Goal: Information Seeking & Learning: Learn about a topic

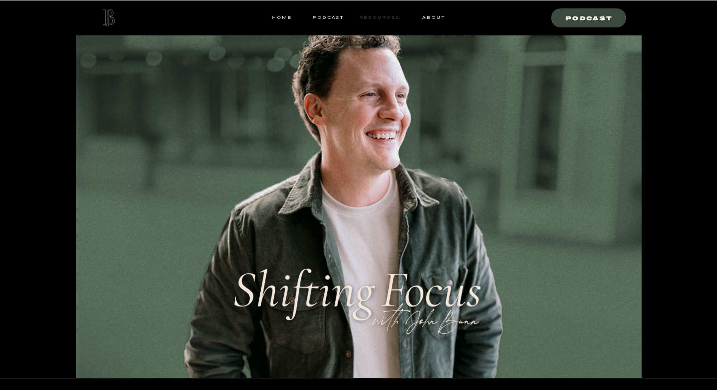
click at [389, 17] on nav "resources" at bounding box center [378, 17] width 44 height 8
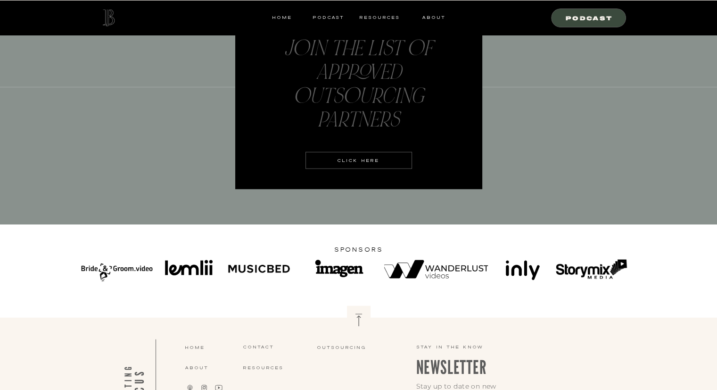
scroll to position [1999, 0]
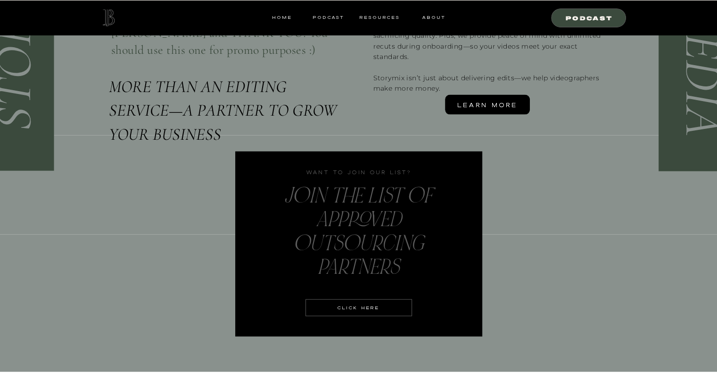
click at [361, 315] on div at bounding box center [359, 307] width 107 height 17
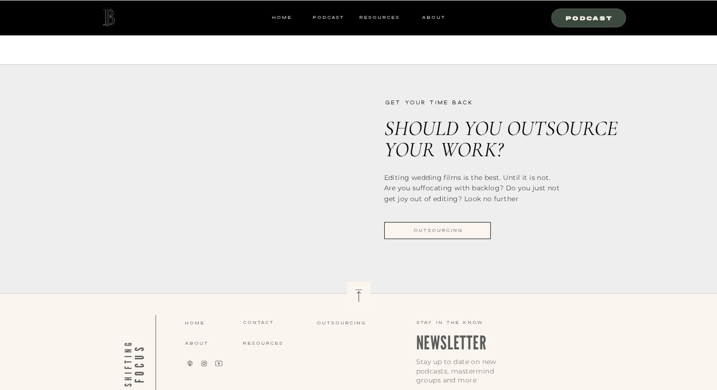
scroll to position [937, 0]
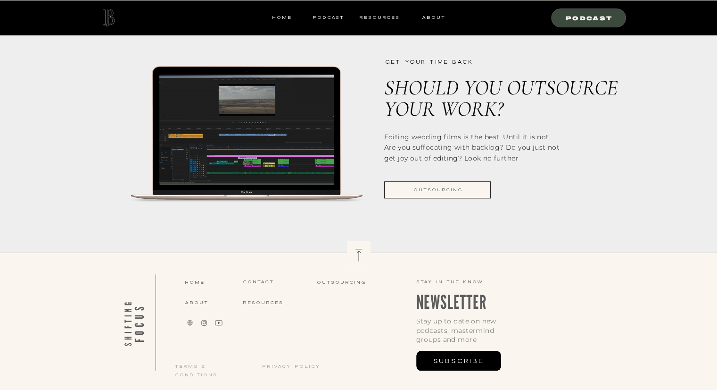
click at [415, 182] on div at bounding box center [437, 189] width 107 height 17
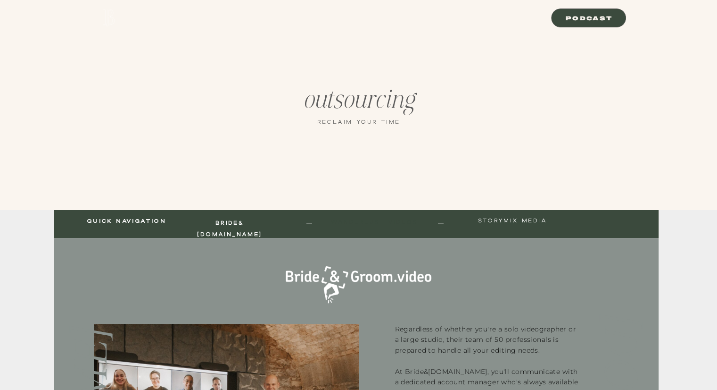
click at [392, 219] on nav "Wanderlust Videos" at bounding box center [374, 223] width 97 height 11
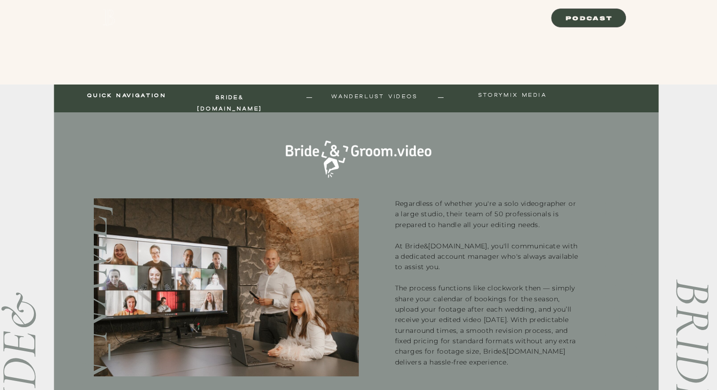
scroll to position [36, 0]
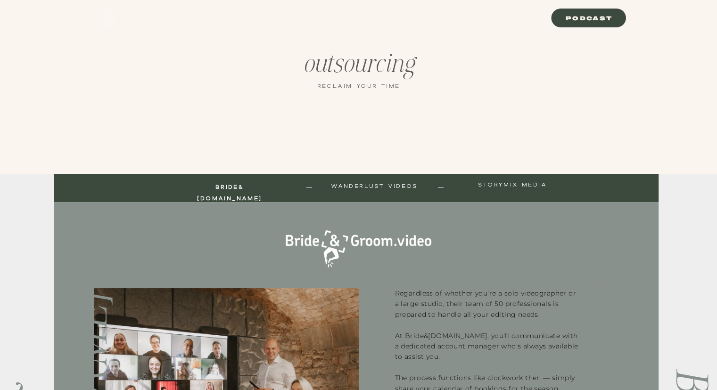
click at [142, 185] on nav "quick navigation" at bounding box center [127, 186] width 82 height 11
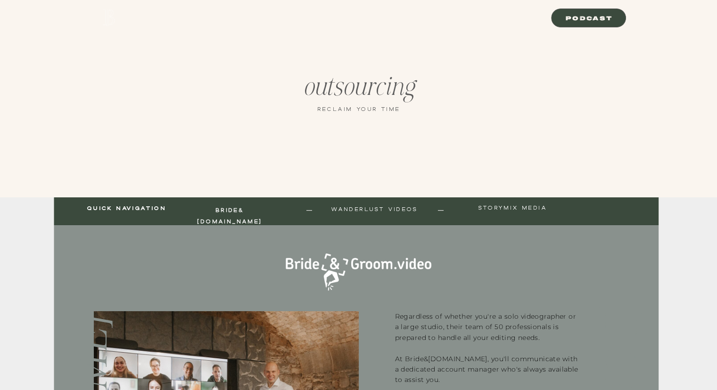
scroll to position [0, 0]
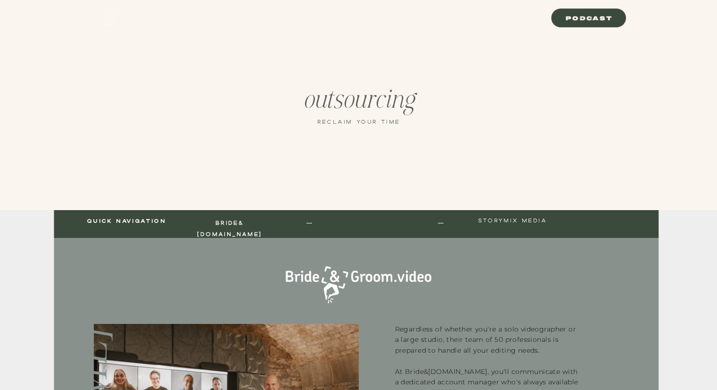
click at [404, 221] on nav "Wanderlust Videos" at bounding box center [374, 223] width 97 height 11
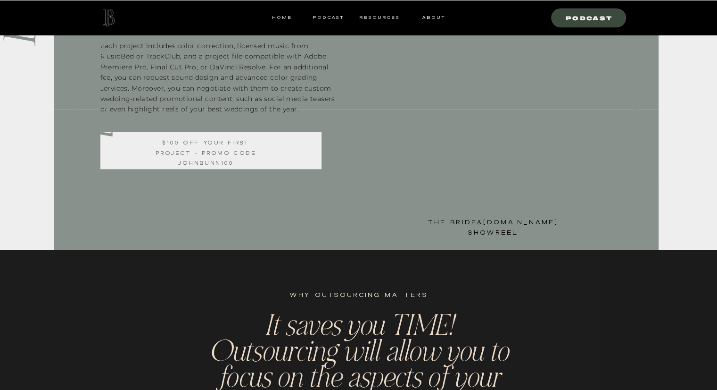
scroll to position [437, 0]
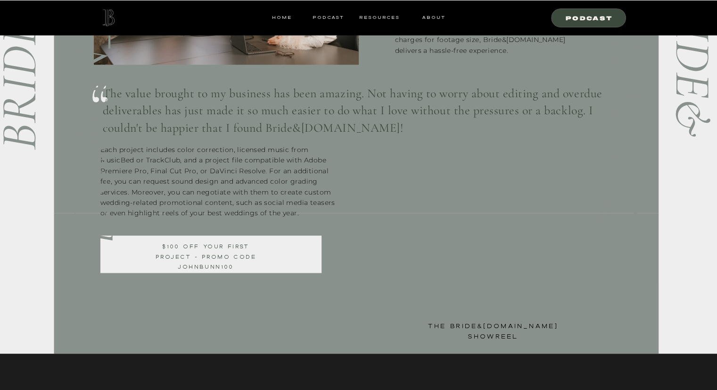
click at [192, 261] on nav "$100 off your first project - promo code JOHNBUNN100" at bounding box center [206, 256] width 106 height 31
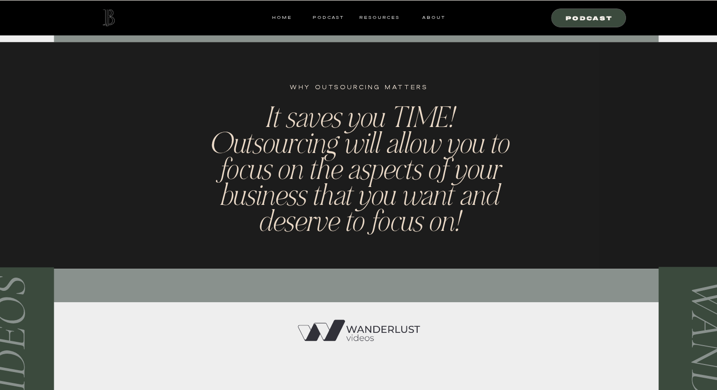
scroll to position [672, 0]
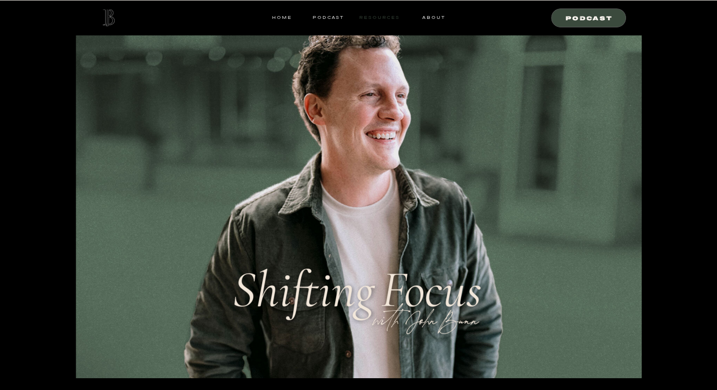
click at [388, 17] on nav "resources" at bounding box center [378, 17] width 44 height 8
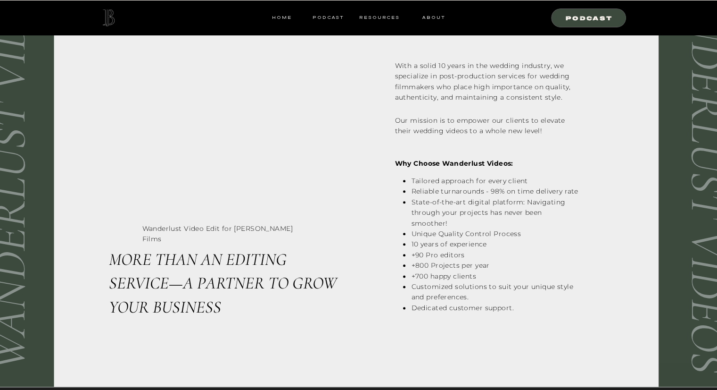
scroll to position [1132, 0]
